Goal: Task Accomplishment & Management: Manage account settings

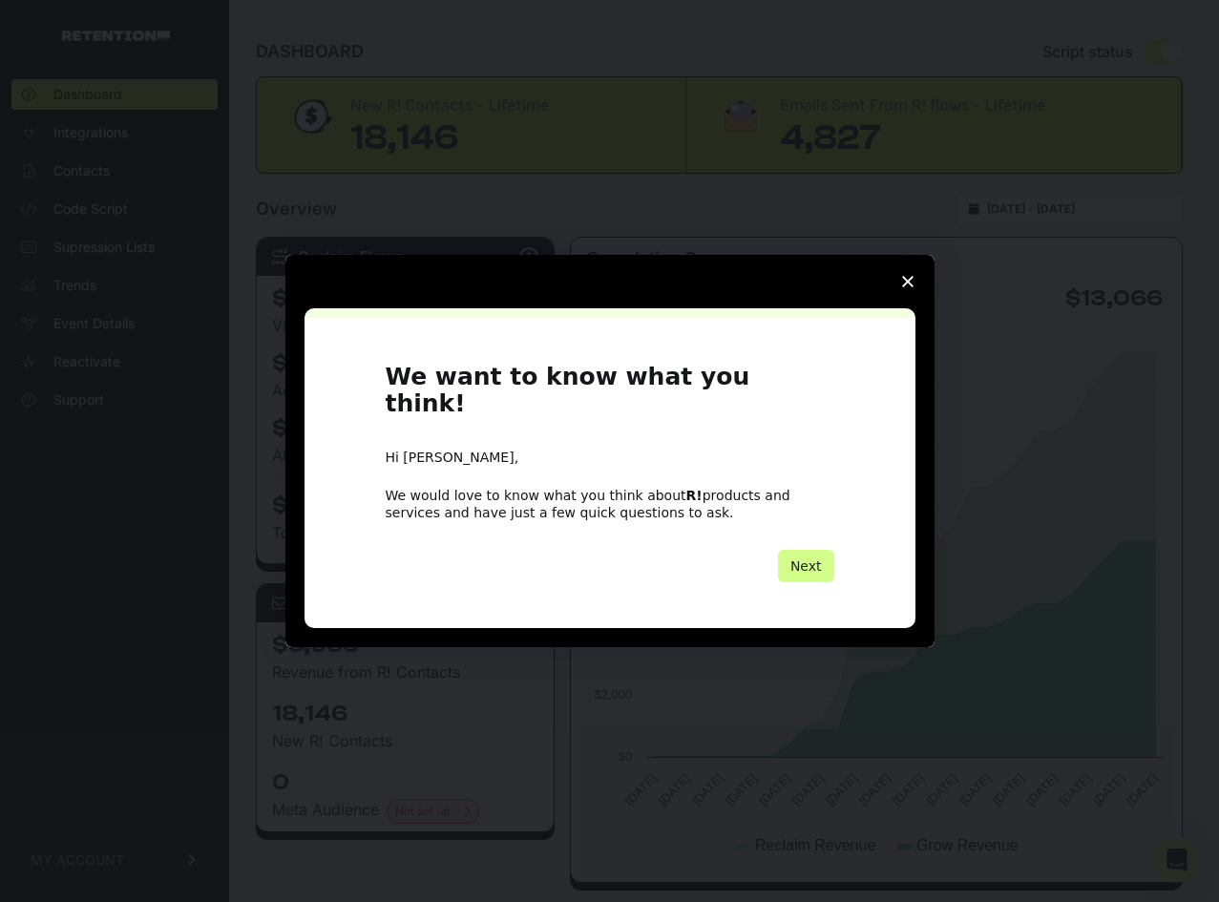
click at [908, 287] on icon "Close survey" at bounding box center [907, 281] width 11 height 11
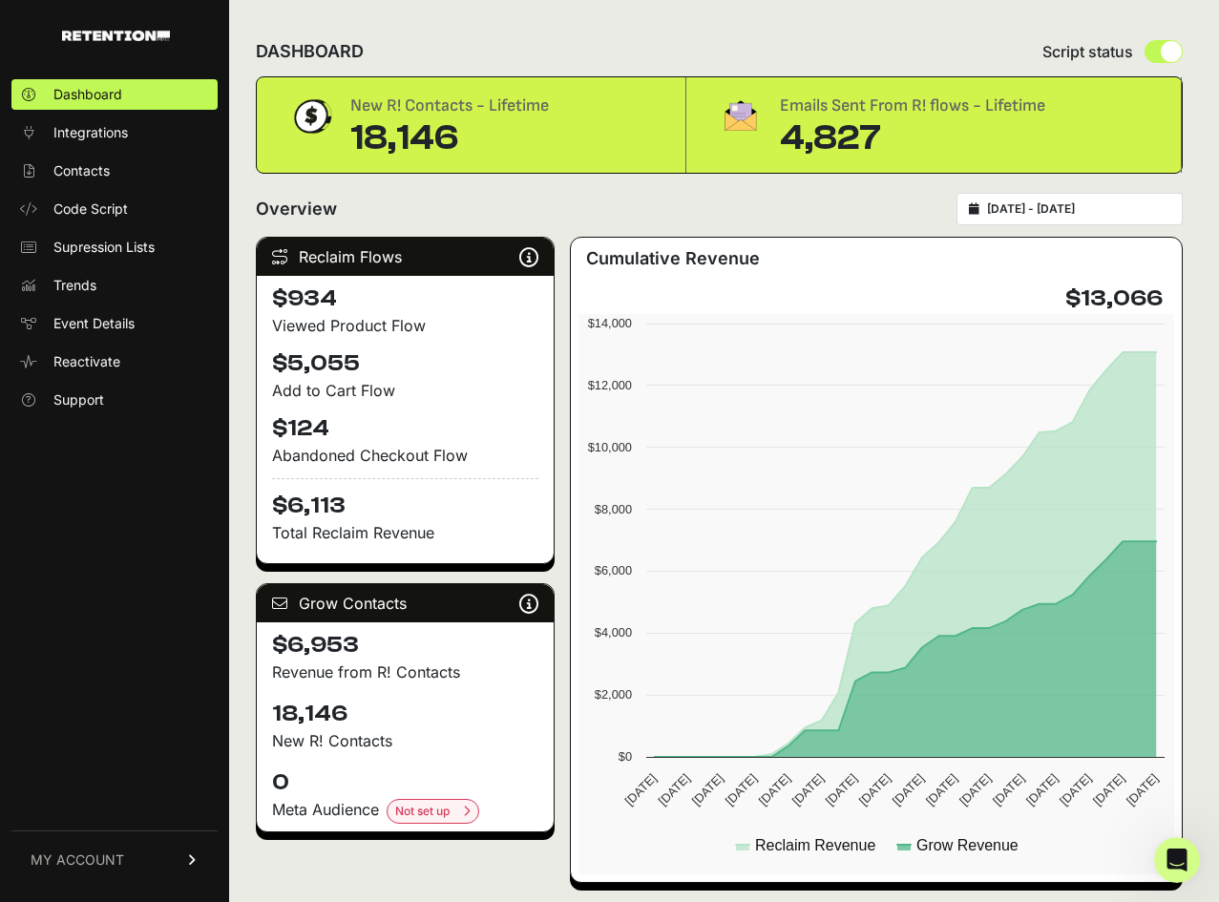
click at [94, 867] on span "MY ACCOUNT" at bounding box center [78, 859] width 94 height 19
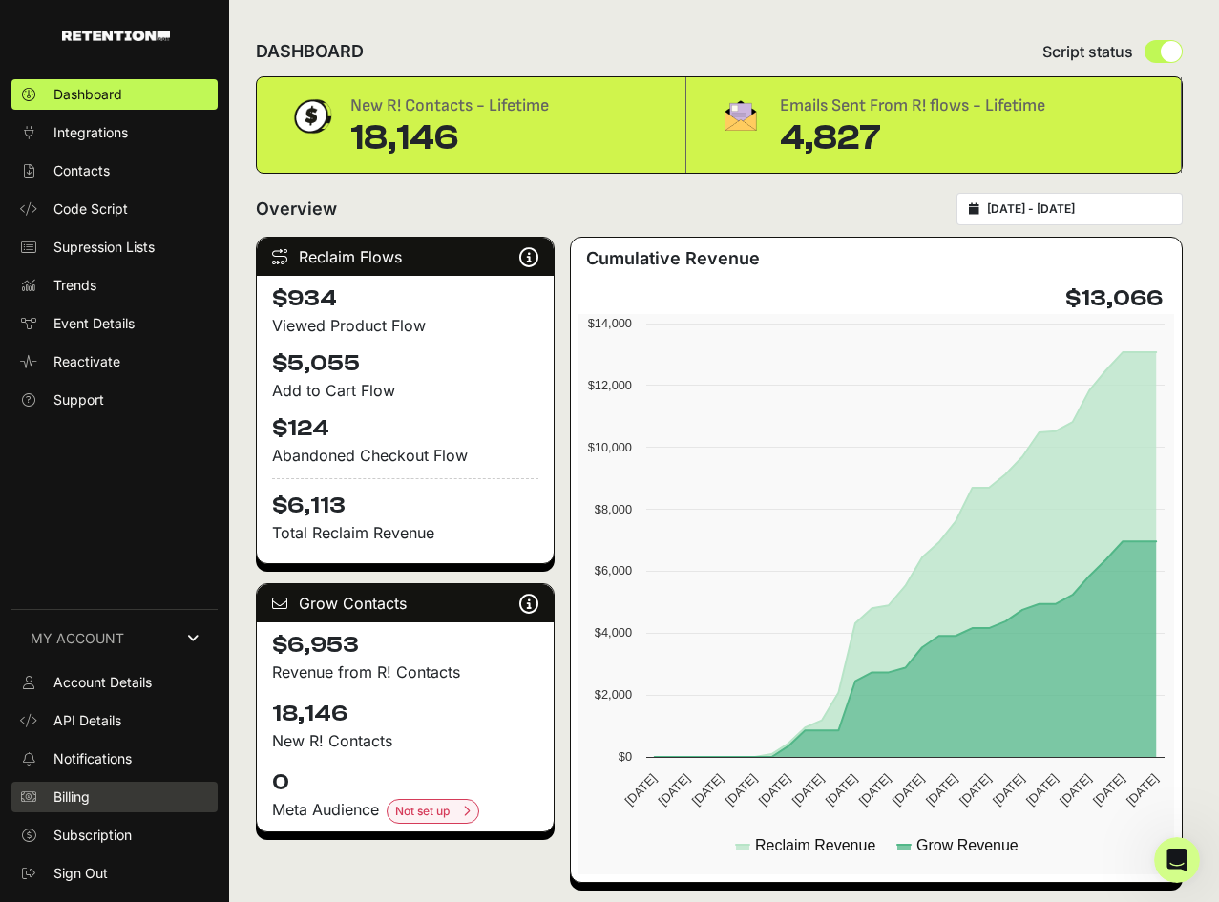
click at [80, 794] on span "Billing" at bounding box center [71, 796] width 36 height 19
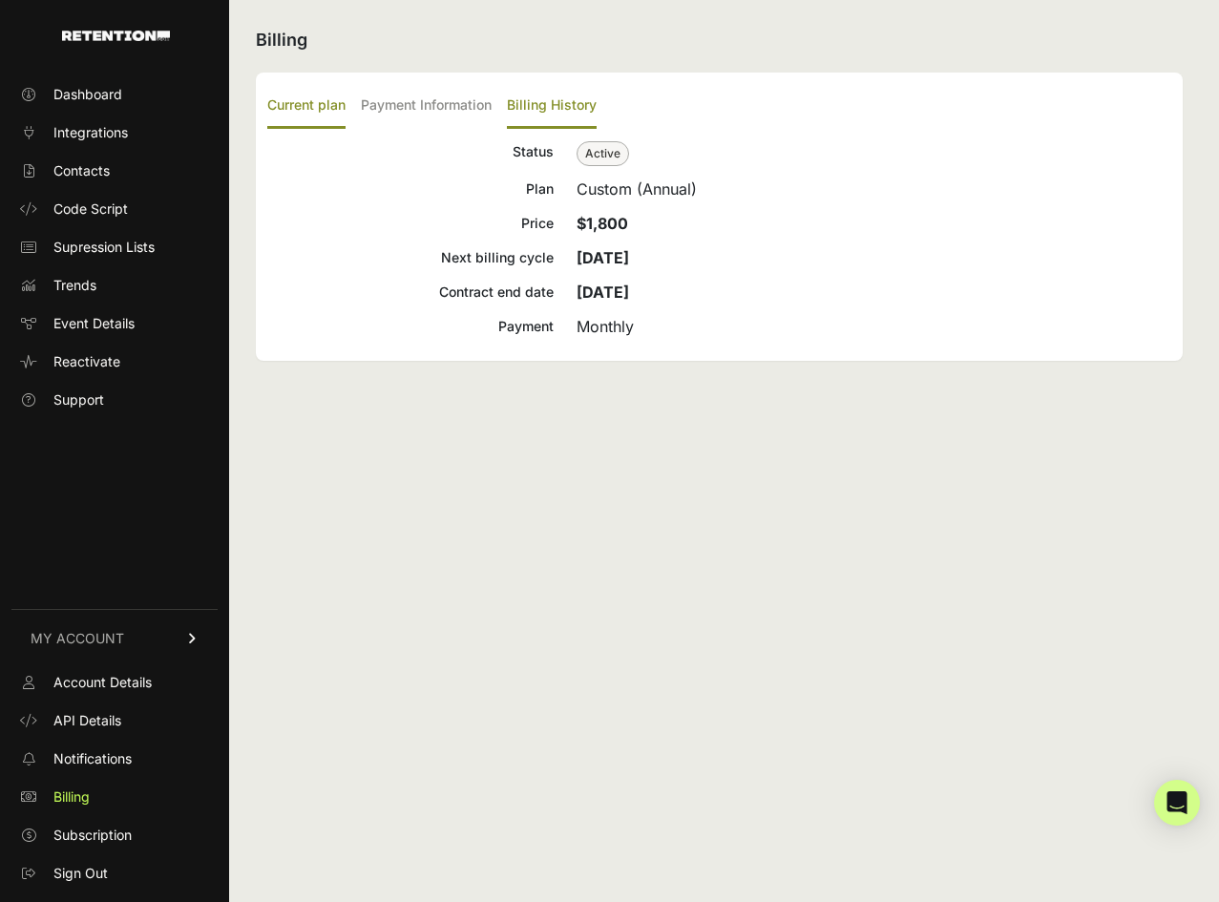
click at [549, 100] on label "Billing History" at bounding box center [552, 106] width 90 height 45
click at [0, 0] on input "Billing History" at bounding box center [0, 0] width 0 height 0
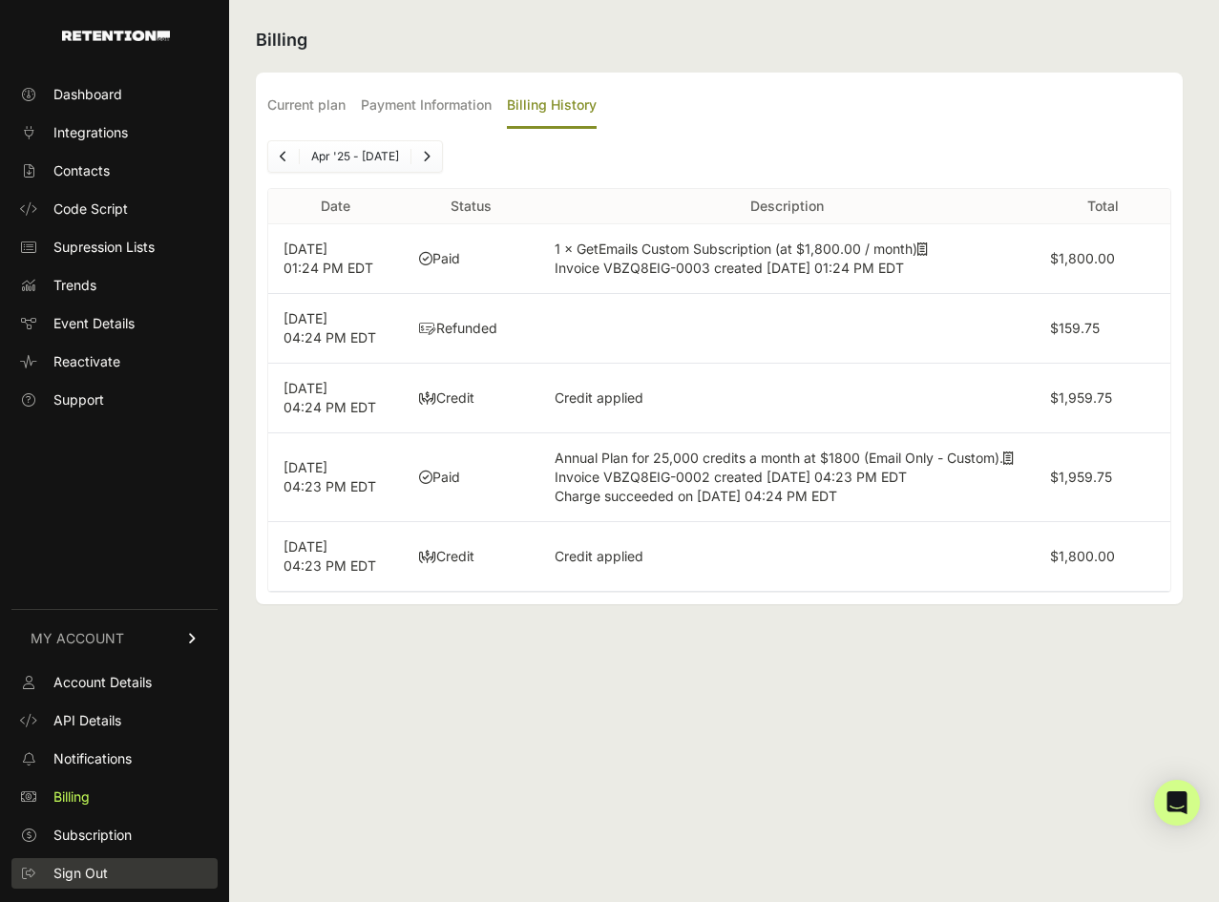
click at [102, 868] on span "Sign Out" at bounding box center [80, 873] width 54 height 19
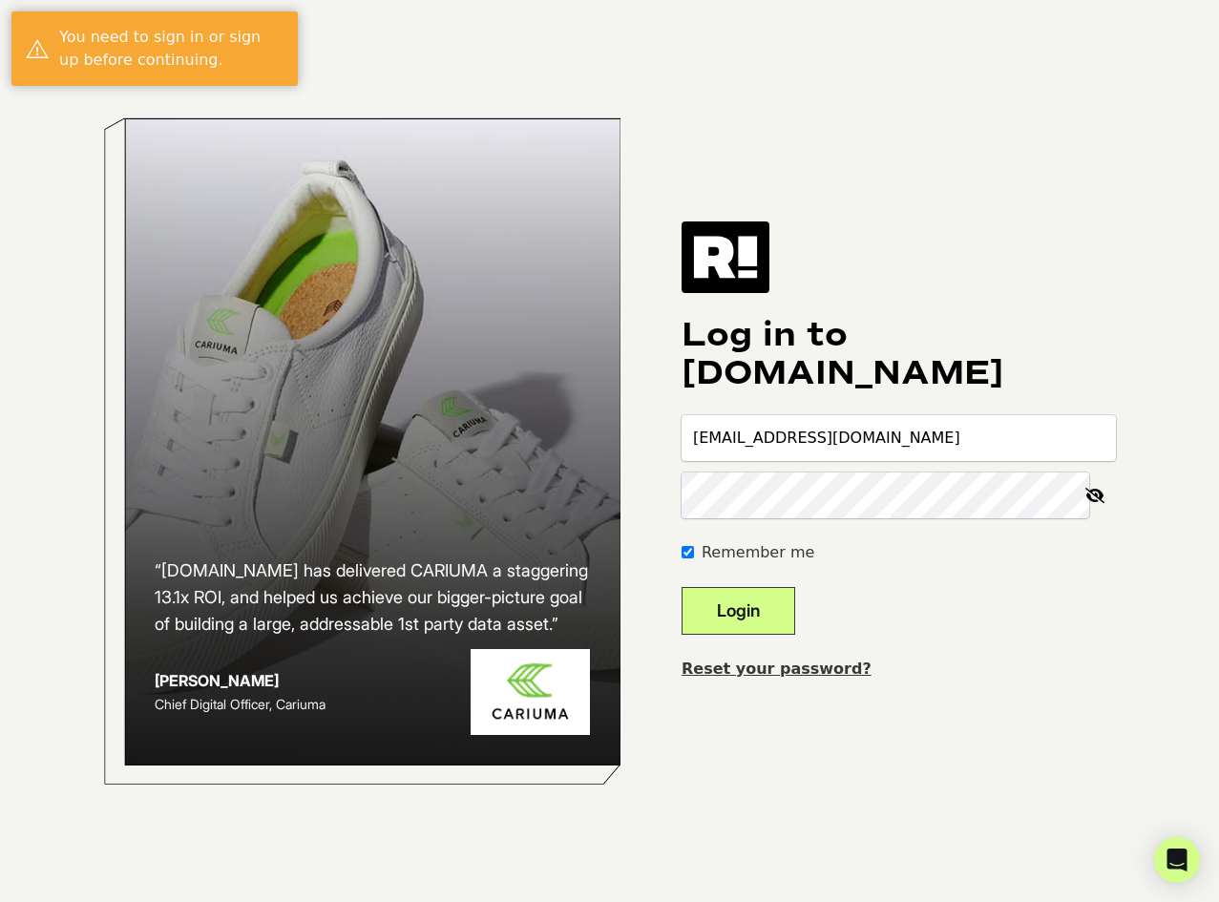
click at [743, 436] on input "lbissonnette@brandxcommerce.com" at bounding box center [898, 438] width 434 height 46
type input "lee@brandxcommerce.com"
click at [772, 612] on button "Login" at bounding box center [738, 611] width 114 height 48
